Goal: Information Seeking & Learning: Compare options

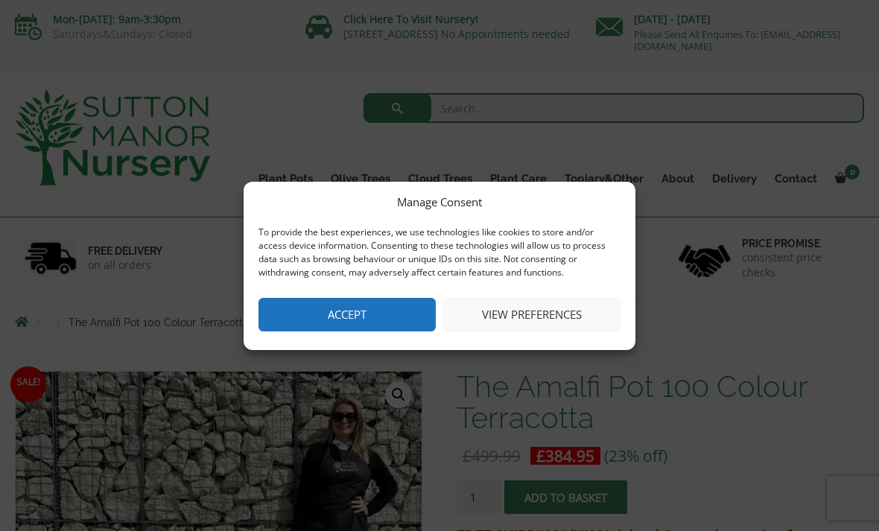
click at [340, 311] on button "Accept" at bounding box center [346, 315] width 177 height 34
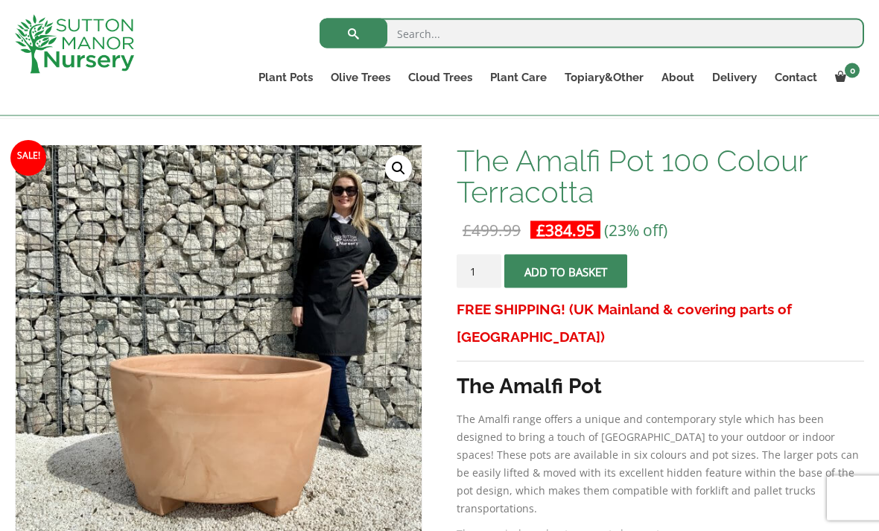
scroll to position [200, 0]
click at [0, 0] on link "Big Bell Pots" at bounding box center [0, 0] width 0 height 0
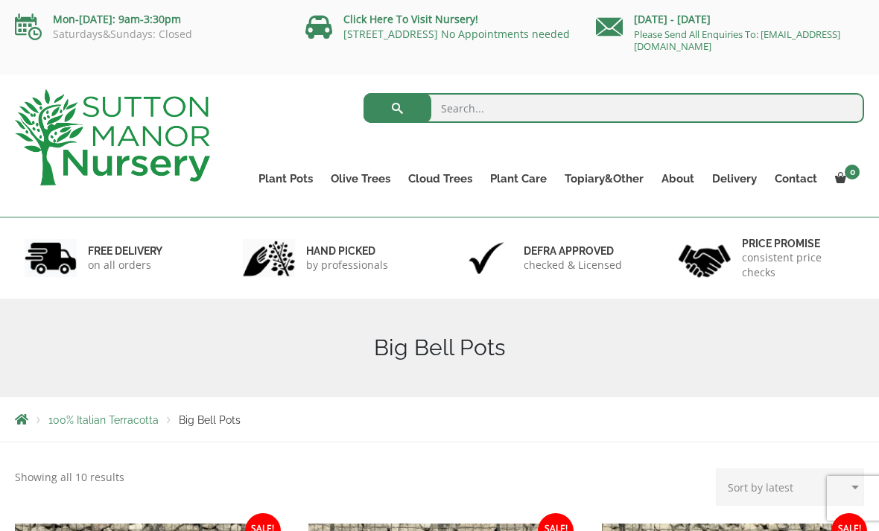
click at [27, 410] on div "100% Italian Terracotta Big Bell Pots" at bounding box center [440, 419] width 872 height 45
click at [32, 411] on div "100% Italian Terracotta Big Bell Pots" at bounding box center [440, 419] width 872 height 45
click at [474, 107] on input "search" at bounding box center [614, 108] width 501 height 30
type input "Pots"
click at [397, 108] on button "submit" at bounding box center [398, 108] width 68 height 30
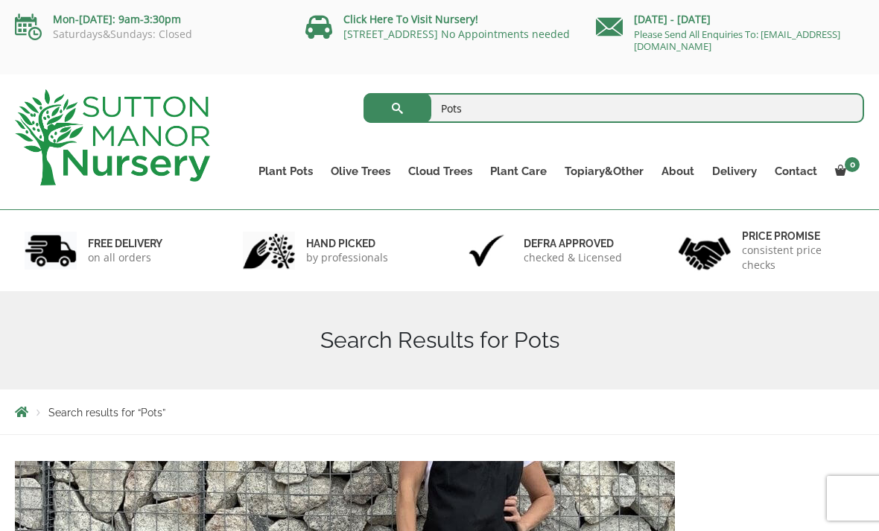
click at [0, 0] on link "The Atlantis Pots" at bounding box center [0, 0] width 0 height 0
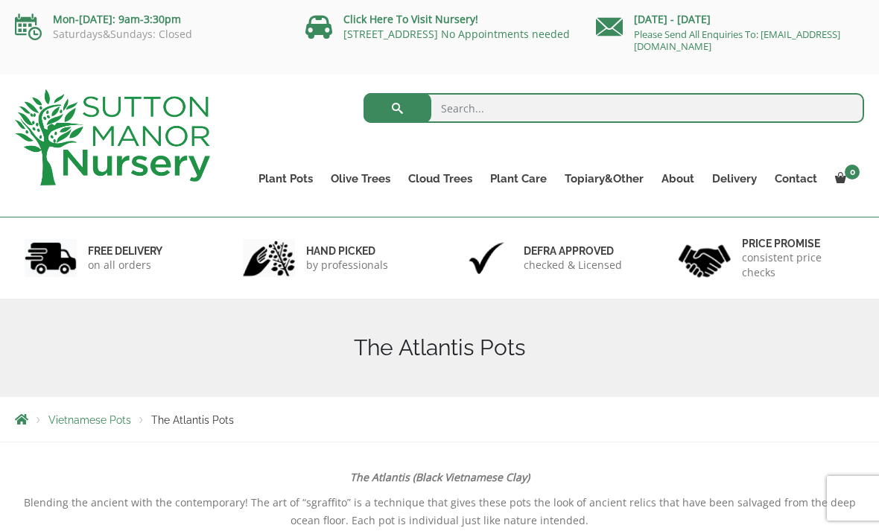
scroll to position [1, 0]
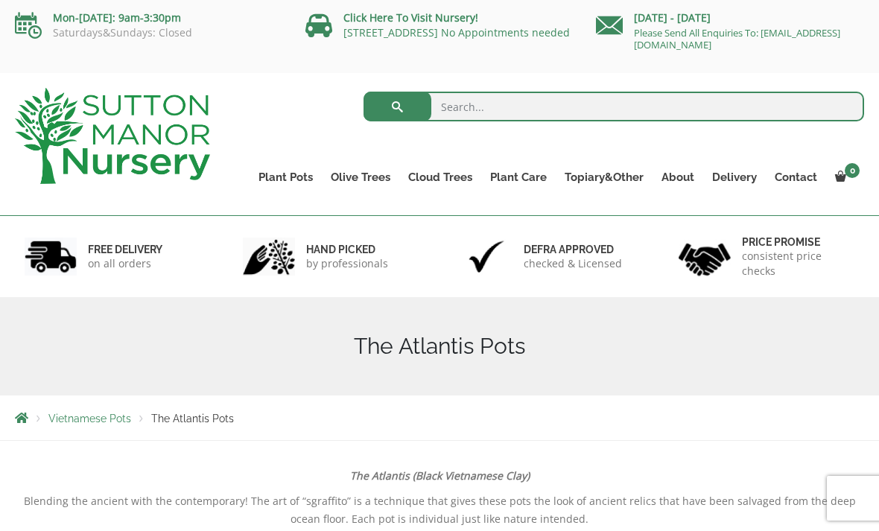
click at [0, 0] on link "The Old Stone Pots" at bounding box center [0, 0] width 0 height 0
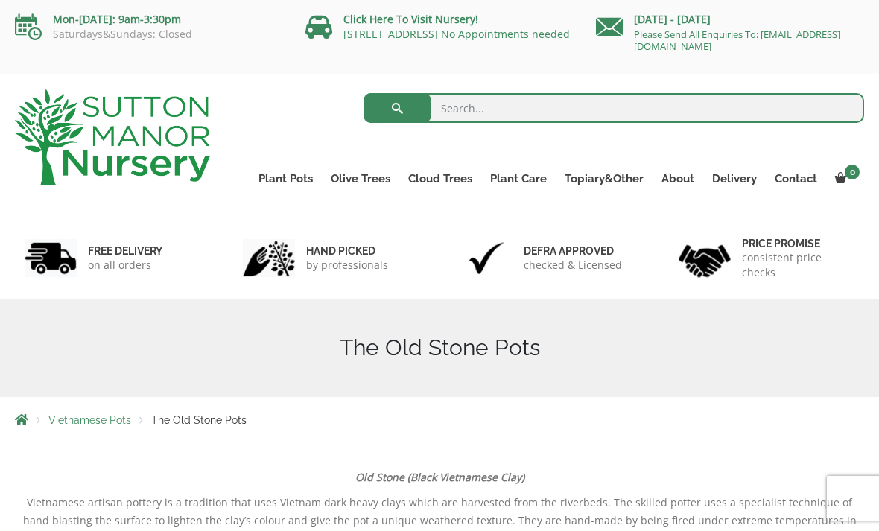
click at [0, 0] on link "Fibre Clay Pots" at bounding box center [0, 0] width 0 height 0
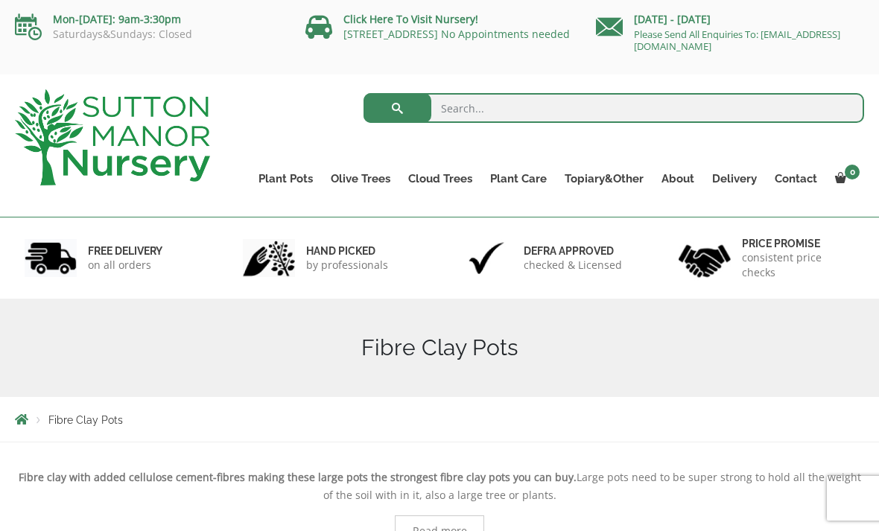
click at [0, 0] on link "Shallow Bowl Grande" at bounding box center [0, 0] width 0 height 0
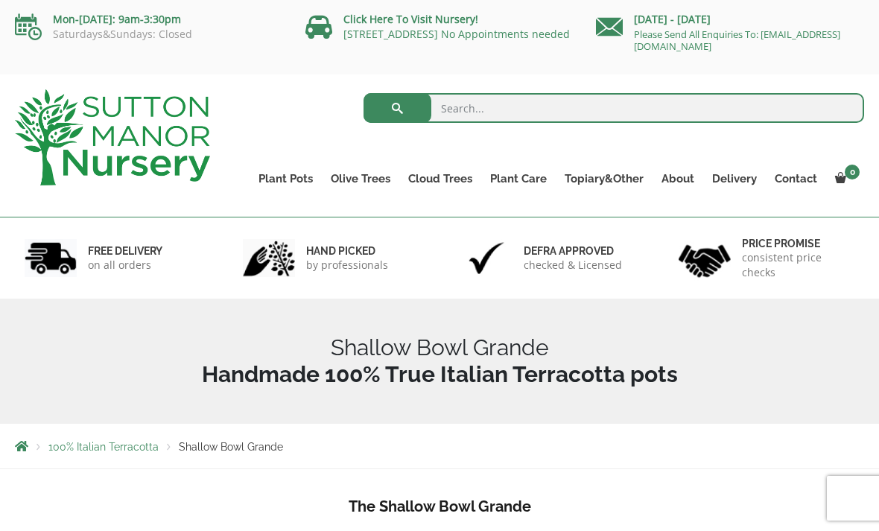
click at [0, 0] on link "Rolled Rim Classico" at bounding box center [0, 0] width 0 height 0
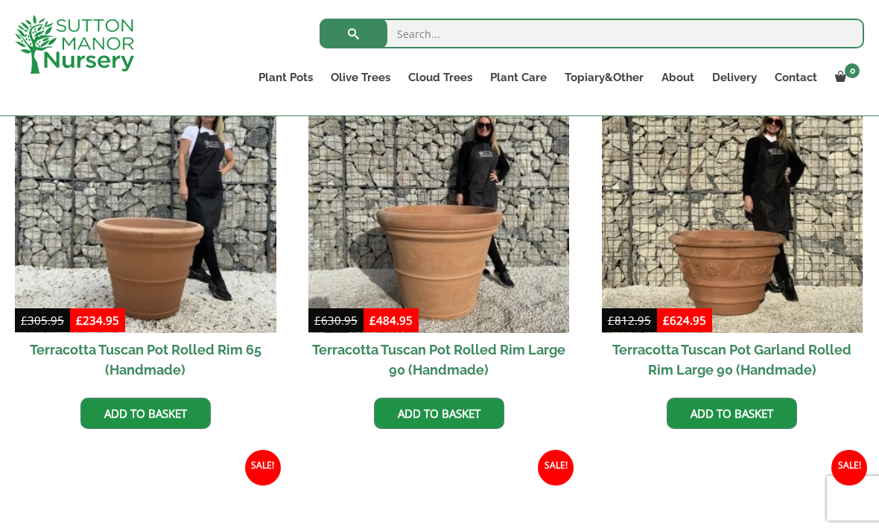
scroll to position [689, 0]
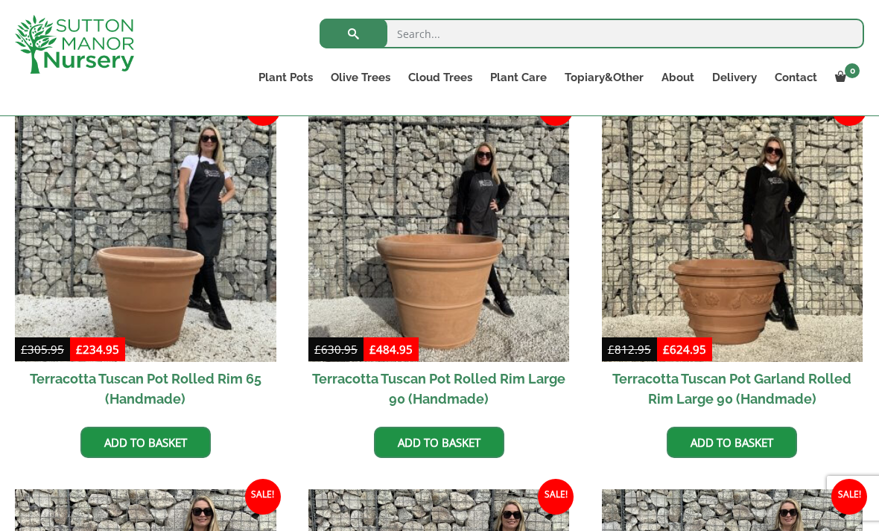
click at [772, 306] on img at bounding box center [732, 231] width 261 height 261
click at [0, 0] on link "Cylinders Traditionals" at bounding box center [0, 0] width 0 height 0
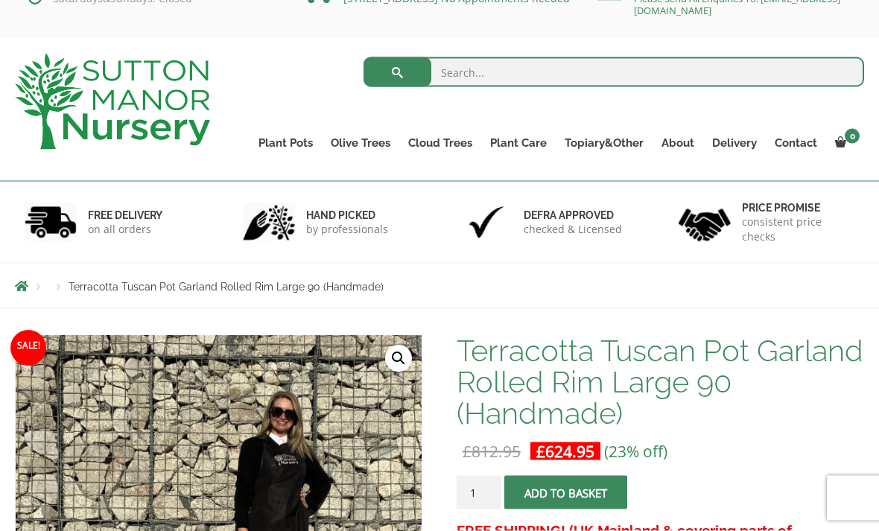
scroll to position [31, 0]
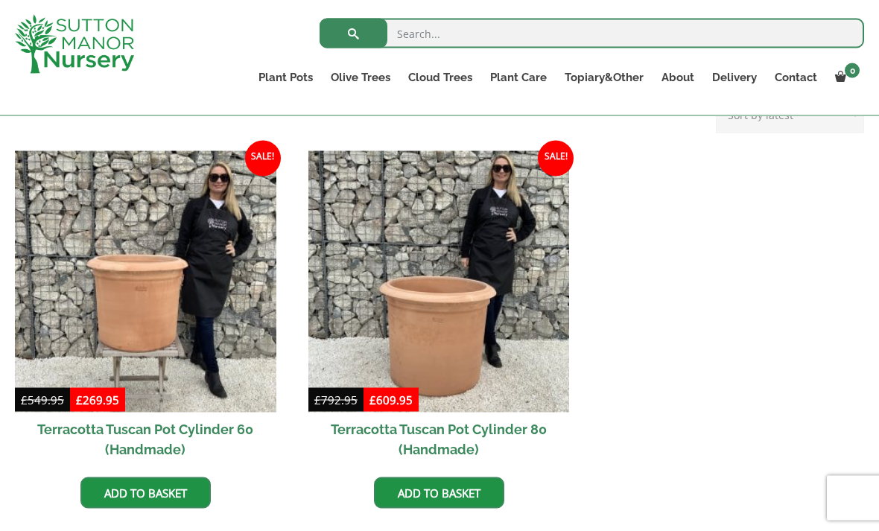
scroll to position [641, 0]
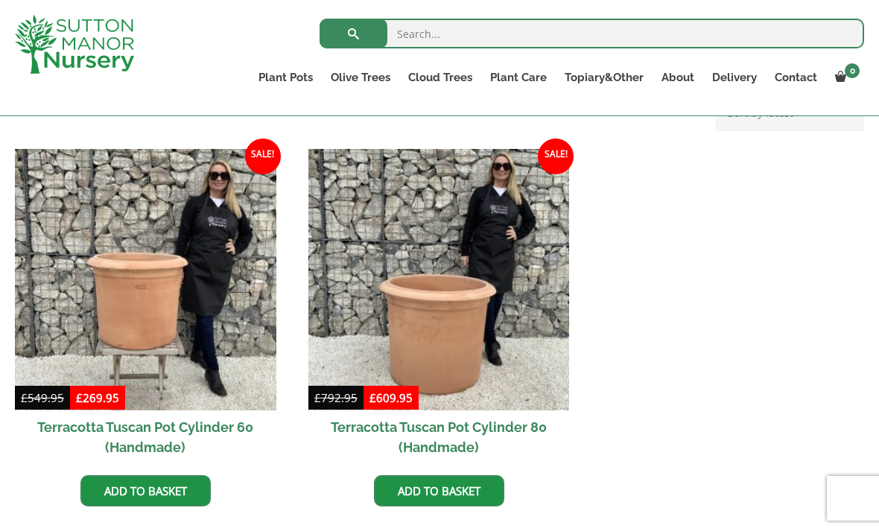
click at [0, 0] on link "Big Bell Pots" at bounding box center [0, 0] width 0 height 0
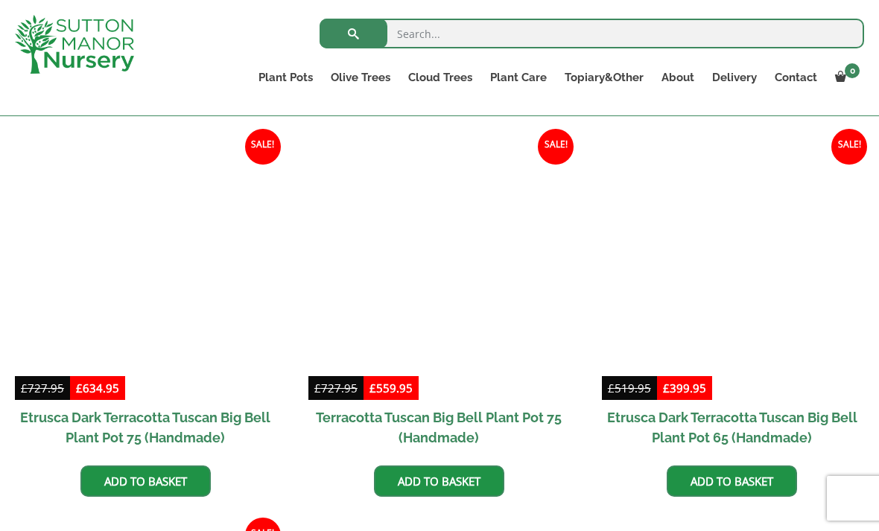
scroll to position [1134, 0]
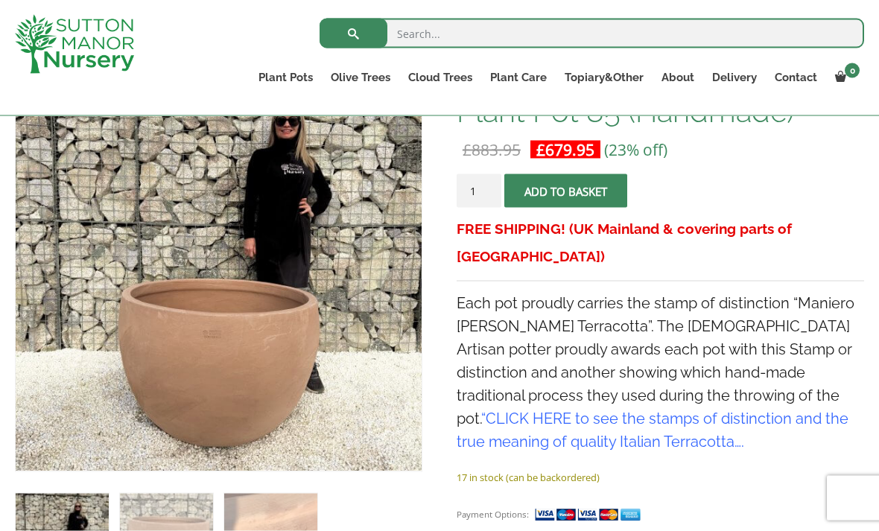
scroll to position [272, 0]
